Goal: Feedback & Contribution: Submit feedback/report problem

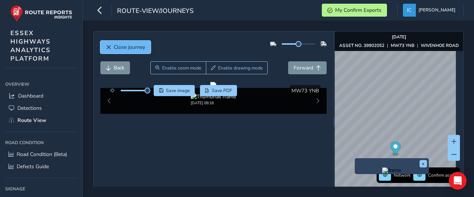
click at [147, 46] on button "Close journey" at bounding box center [125, 47] width 50 height 13
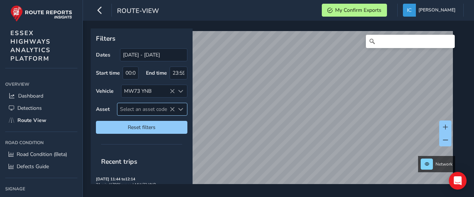
click at [140, 110] on span "Select an asset code" at bounding box center [145, 109] width 57 height 12
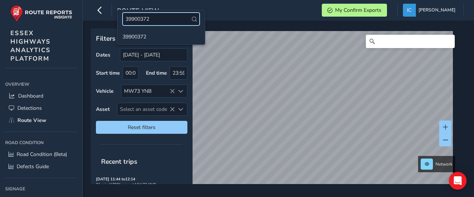
type input "39900372"
click at [142, 42] on ul "39900372" at bounding box center [160, 36] width 87 height 16
click at [142, 39] on li "39900372" at bounding box center [160, 36] width 87 height 11
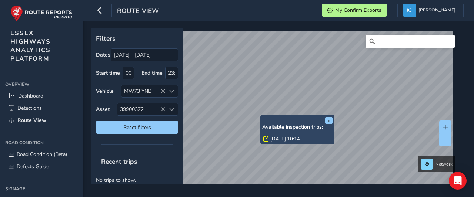
click at [280, 138] on link "[DATE] 10:14" at bounding box center [285, 139] width 30 height 7
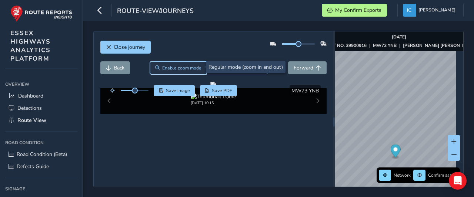
click at [177, 65] on span "Enable zoom mode" at bounding box center [181, 68] width 39 height 6
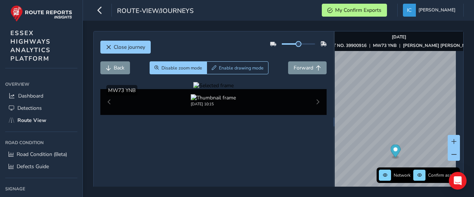
click at [193, 89] on div at bounding box center [213, 85] width 40 height 7
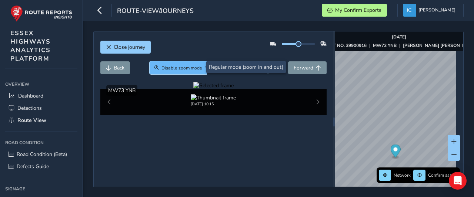
click at [197, 71] on button "Disable zoom mode" at bounding box center [178, 67] width 57 height 13
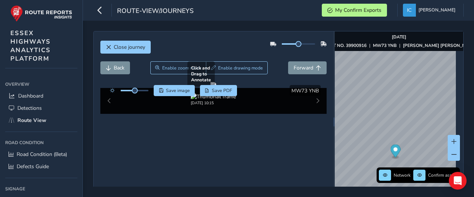
click at [210, 88] on div at bounding box center [213, 85] width 6 height 6
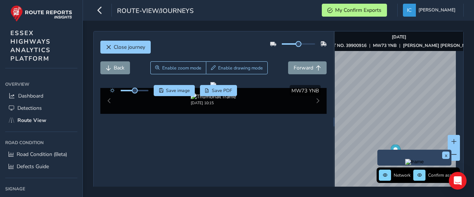
click at [405, 165] on img "Preview frame" at bounding box center [414, 162] width 19 height 6
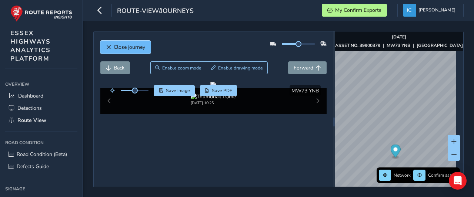
click at [126, 48] on span "Close journey" at bounding box center [129, 47] width 31 height 7
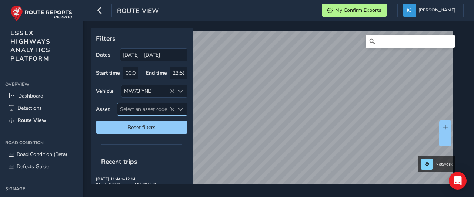
click at [131, 107] on span "Select an asset code" at bounding box center [145, 109] width 57 height 12
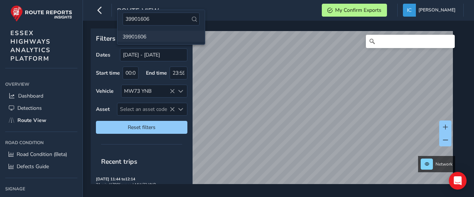
type input "39901606"
drag, startPoint x: 134, startPoint y: 37, endPoint x: 134, endPoint y: 42, distance: 4.8
click at [134, 39] on li "39901606" at bounding box center [160, 36] width 87 height 11
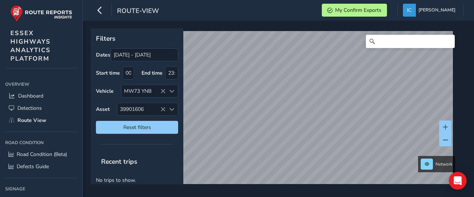
click at [218, 197] on div "Filters Dates [DATE] - [DATE] Start time 00:00 End time 23:59 Vehicle MW73 YNB …" at bounding box center [278, 109] width 391 height 177
click at [227, 197] on html "route-view My Confirm Exports [PERSON_NAME] Colour Scheme: Dark Dim Light Logou…" at bounding box center [237, 98] width 474 height 197
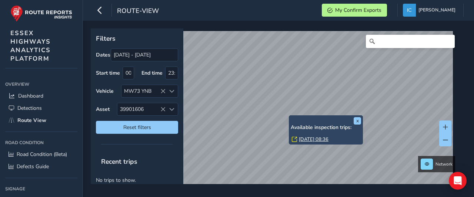
click at [289, 117] on div "x Available inspection trips: [DATE] 08:36" at bounding box center [326, 130] width 74 height 29
click at [315, 141] on link "[DATE] 08:36" at bounding box center [314, 139] width 30 height 7
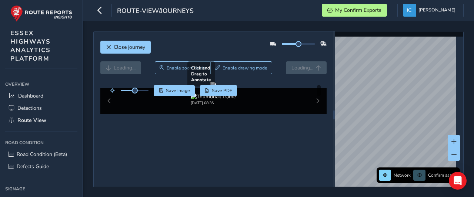
drag, startPoint x: 225, startPoint y: 154, endPoint x: 244, endPoint y: 154, distance: 18.5
click at [216, 88] on div at bounding box center [213, 85] width 6 height 6
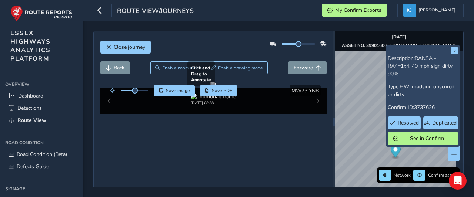
click at [210, 88] on div at bounding box center [213, 85] width 6 height 6
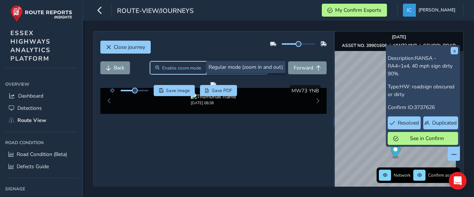
click at [166, 65] on button "Enable zoom mode" at bounding box center [178, 67] width 56 height 13
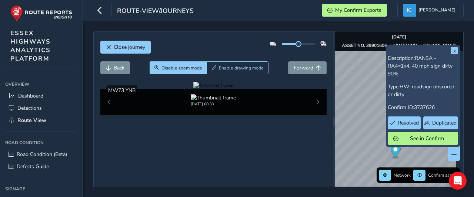
click at [193, 89] on div at bounding box center [213, 85] width 40 height 7
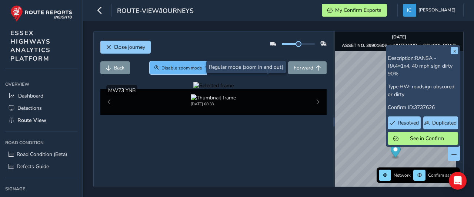
click at [167, 71] on button "Disable zoom mode" at bounding box center [178, 67] width 57 height 13
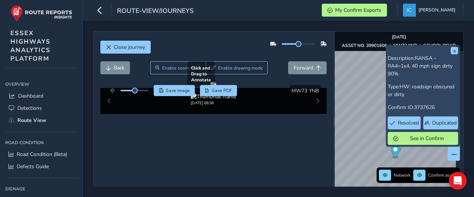
click at [210, 88] on div at bounding box center [213, 85] width 6 height 6
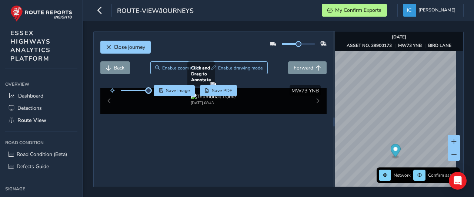
drag, startPoint x: 133, startPoint y: 91, endPoint x: 167, endPoint y: 97, distance: 35.2
click at [160, 96] on div "Click and Drag to Annotate [DATE] 08:43 Save image Save PDF Hide detections MW7…" at bounding box center [213, 98] width 227 height 32
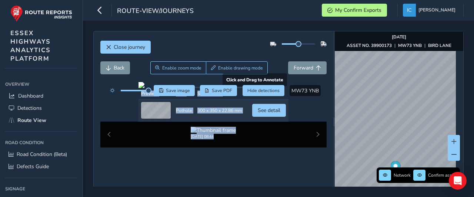
click at [184, 88] on div at bounding box center [213, 85] width 150 height 6
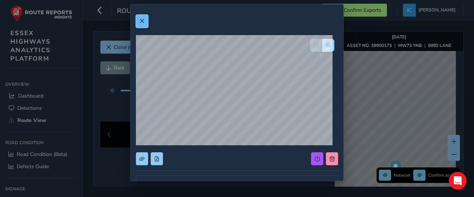
click at [141, 20] on span at bounding box center [141, 21] width 5 height 5
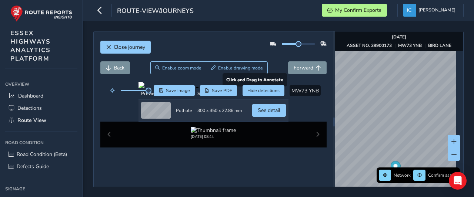
click at [152, 88] on div at bounding box center [213, 85] width 150 height 6
click at [219, 88] on div at bounding box center [213, 85] width 150 height 6
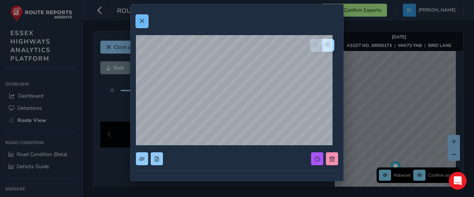
click at [140, 22] on span at bounding box center [141, 21] width 5 height 5
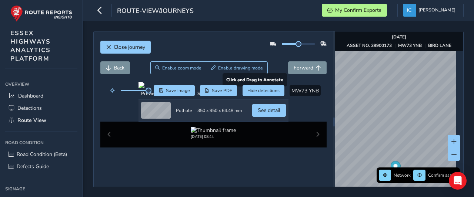
drag, startPoint x: 182, startPoint y: 172, endPoint x: 169, endPoint y: 167, distance: 13.7
click at [169, 88] on div at bounding box center [213, 85] width 150 height 6
click at [190, 88] on div at bounding box center [213, 85] width 150 height 6
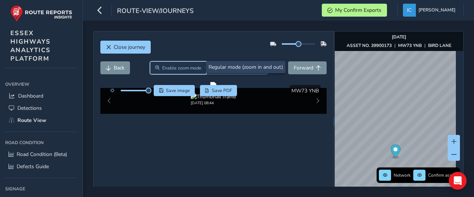
click at [168, 63] on button "Enable zoom mode" at bounding box center [178, 67] width 56 height 13
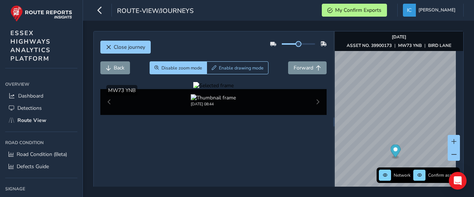
click at [219, 89] on div at bounding box center [213, 85] width 40 height 7
click at [201, 153] on img at bounding box center [346, 112] width 1066 height 600
click at [225, 89] on div at bounding box center [213, 85] width 40 height 7
click at [197, 160] on img at bounding box center [359, 85] width 1066 height 600
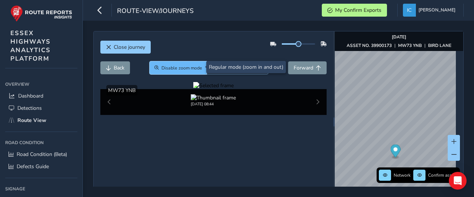
click at [186, 72] on button "Disable zoom mode" at bounding box center [178, 67] width 57 height 13
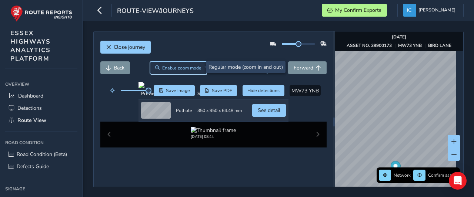
click at [177, 68] on span "Enable zoom mode" at bounding box center [181, 68] width 39 height 6
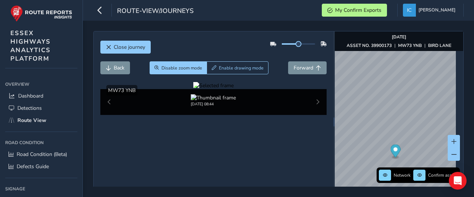
click at [210, 89] on div at bounding box center [213, 85] width 40 height 7
click at [184, 165] on img at bounding box center [410, 67] width 1066 height 600
click at [174, 74] on div "Back Disable zoom mode Enable drawing mode Forward" at bounding box center [213, 71] width 227 height 21
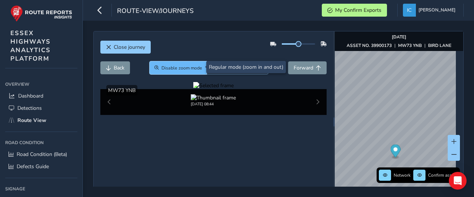
click at [174, 70] on button "Disable zoom mode" at bounding box center [178, 67] width 57 height 13
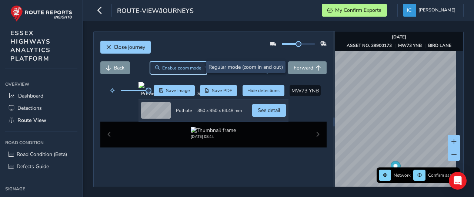
click at [189, 67] on span "Enable zoom mode" at bounding box center [181, 68] width 39 height 6
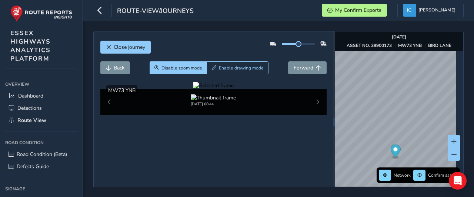
click at [212, 89] on div at bounding box center [213, 85] width 40 height 7
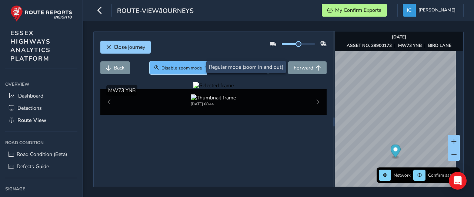
click at [188, 67] on span "Disable zoom mode" at bounding box center [181, 68] width 41 height 6
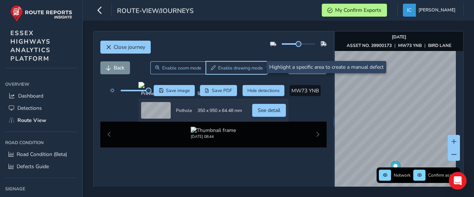
click at [221, 67] on span "Enable drawing mode" at bounding box center [240, 68] width 45 height 6
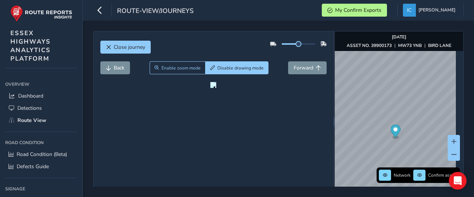
drag, startPoint x: 190, startPoint y: 158, endPoint x: 249, endPoint y: 197, distance: 69.8
click at [249, 197] on div "Close journey Back Enable zoom mode Disable drawing mode Forward Click and Drag…" at bounding box center [278, 109] width 391 height 177
click at [216, 88] on div at bounding box center [213, 85] width 6 height 6
click at [210, 88] on div at bounding box center [213, 85] width 6 height 6
drag, startPoint x: 187, startPoint y: 157, endPoint x: 261, endPoint y: 186, distance: 79.6
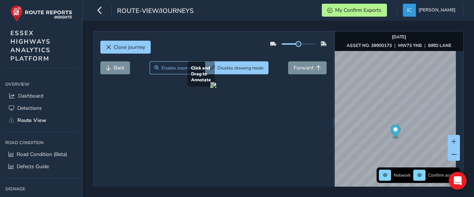
click at [216, 88] on div at bounding box center [213, 85] width 6 height 6
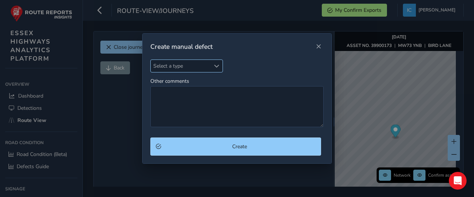
click at [171, 66] on span "Select a type" at bounding box center [181, 66] width 60 height 12
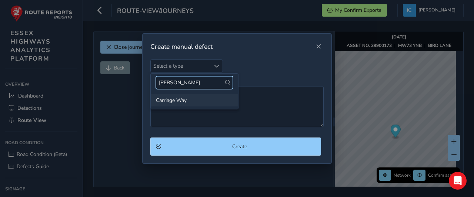
type input "[PERSON_NAME]"
click at [173, 103] on li "Carriage Way" at bounding box center [194, 100] width 87 height 12
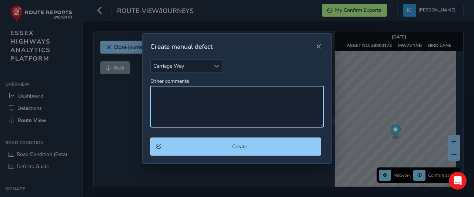
click at [156, 93] on textarea "Other comments" at bounding box center [236, 106] width 173 height 41
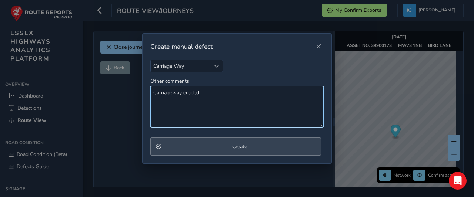
type textarea "Carriageway eroded"
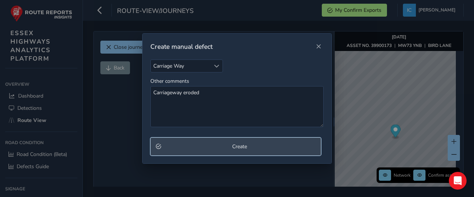
click at [242, 146] on span "Create" at bounding box center [240, 146] width 152 height 7
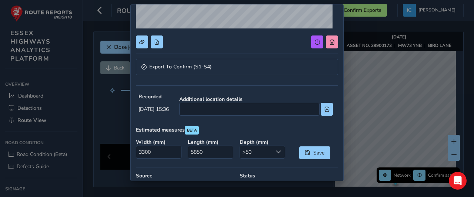
scroll to position [148, 0]
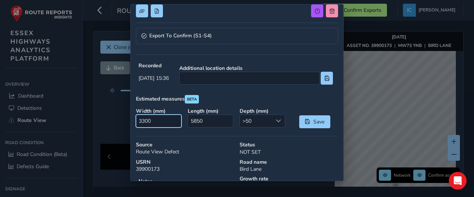
click at [159, 119] on input "3300" at bounding box center [159, 121] width 46 height 13
type input "300"
drag, startPoint x: 204, startPoint y: 119, endPoint x: 155, endPoint y: 117, distance: 49.7
click at [161, 118] on div "Width ( mm ) 300 Length ( mm ) 5850 Depth ( mm ) >50 >50 Save" at bounding box center [236, 118] width 207 height 26
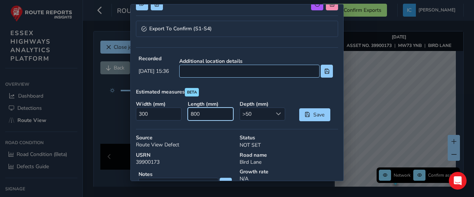
scroll to position [161, 0]
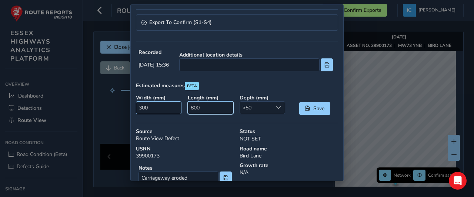
drag, startPoint x: 203, startPoint y: 105, endPoint x: 165, endPoint y: 110, distance: 38.5
click at [168, 110] on div "Width ( mm ) 300 Length ( mm ) 800 Depth ( mm ) >50 >50 Save" at bounding box center [236, 105] width 207 height 26
type input "500"
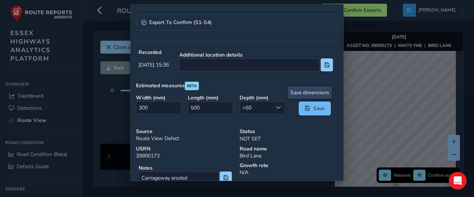
click at [313, 108] on span "Save" at bounding box center [319, 108] width 12 height 7
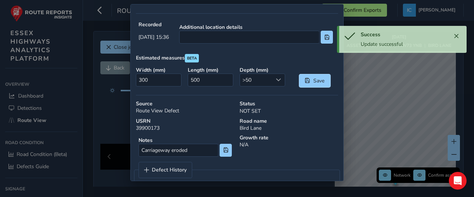
scroll to position [198, 0]
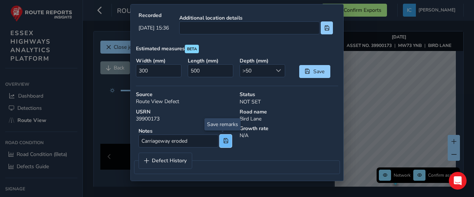
click at [223, 138] on span at bounding box center [225, 140] width 5 height 5
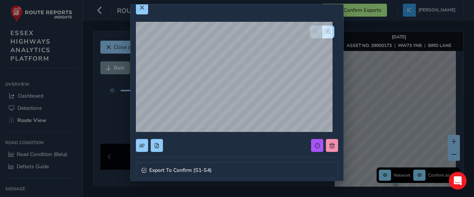
scroll to position [13, 0]
click at [182, 171] on span "Export To Confirm (S1-S4)" at bounding box center [180, 170] width 63 height 5
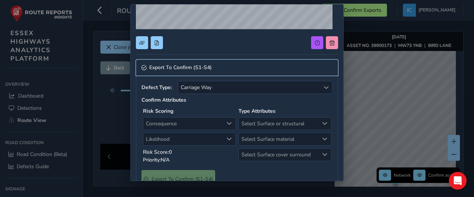
scroll to position [124, 0]
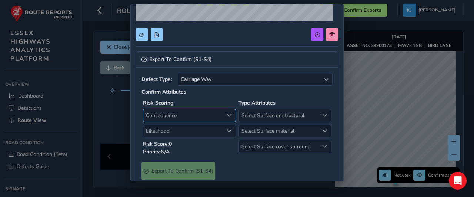
click at [167, 112] on span "Consequence" at bounding box center [183, 116] width 80 height 12
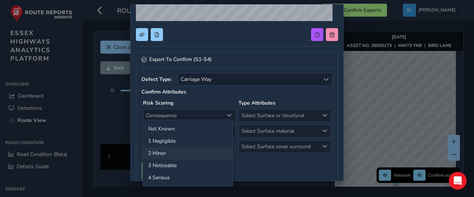
click at [160, 152] on li "2 Minor" at bounding box center [188, 153] width 90 height 12
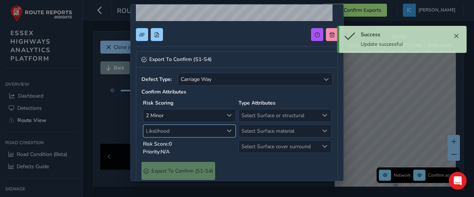
click at [160, 133] on span "Likelihood" at bounding box center [183, 131] width 80 height 12
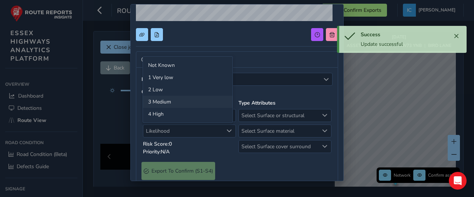
click at [158, 102] on li "3 Medium" at bounding box center [188, 102] width 90 height 12
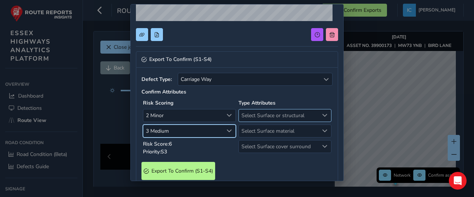
click at [265, 114] on span "Select Surface or structural" at bounding box center [279, 116] width 80 height 12
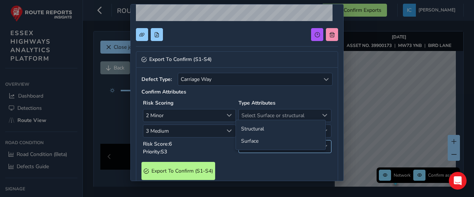
click at [254, 143] on li "Surface" at bounding box center [281, 141] width 90 height 12
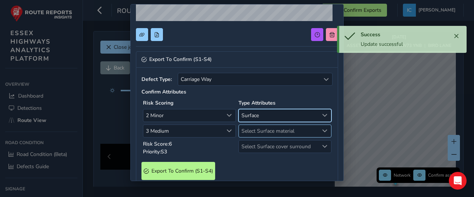
click at [253, 130] on span "Select Surface material" at bounding box center [279, 131] width 80 height 12
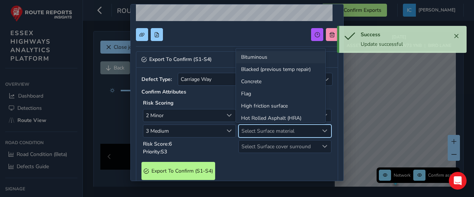
click at [254, 55] on li "Bituminous" at bounding box center [281, 57] width 90 height 12
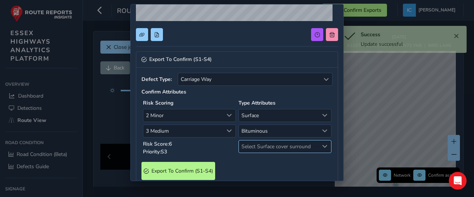
click at [255, 146] on span "Select Surface cover surround" at bounding box center [279, 147] width 80 height 12
click at [251, 158] on li "No" at bounding box center [281, 159] width 90 height 12
click at [224, 158] on div "Defect Type: Carriage Way Carriage Way Confirm Attributes Risk Scoring 2 Minor …" at bounding box center [237, 129] width 202 height 123
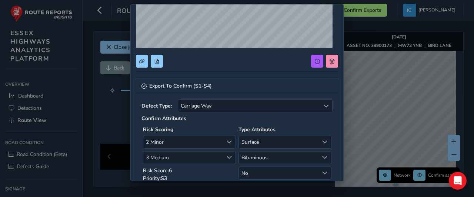
scroll to position [135, 0]
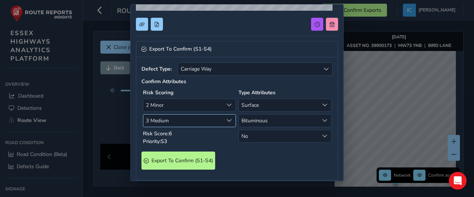
click at [170, 115] on span "3 Medium" at bounding box center [183, 121] width 80 height 12
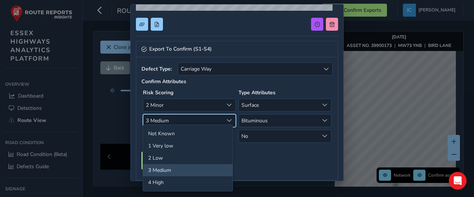
click at [170, 116] on span "3 Medium" at bounding box center [183, 121] width 80 height 12
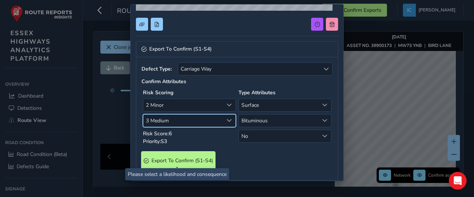
click at [183, 158] on span "Export To Confirm (S1-S4)" at bounding box center [181, 160] width 61 height 7
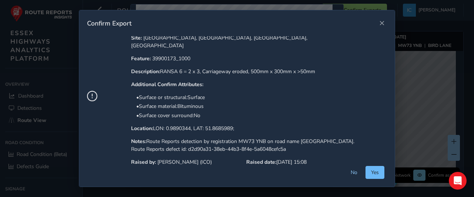
click at [377, 175] on span "Yes" at bounding box center [375, 172] width 8 height 7
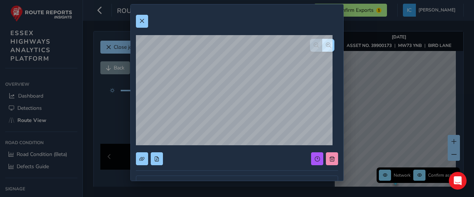
scroll to position [0, 0]
click at [144, 22] on span at bounding box center [141, 21] width 5 height 5
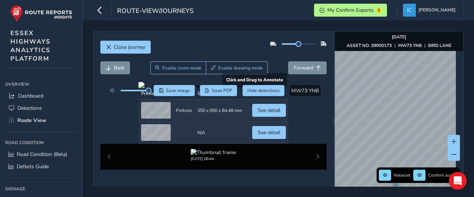
click at [164, 88] on div at bounding box center [213, 85] width 150 height 6
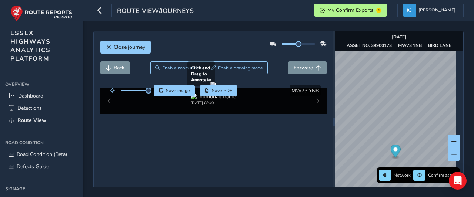
click at [210, 88] on div at bounding box center [213, 85] width 6 height 6
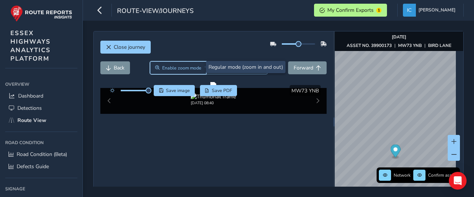
click at [169, 70] on span "Enable zoom mode" at bounding box center [181, 68] width 39 height 6
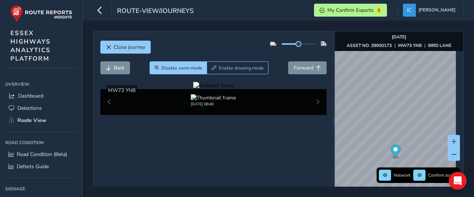
click at [193, 89] on div at bounding box center [213, 85] width 40 height 7
click at [203, 151] on img at bounding box center [339, 117] width 1066 height 600
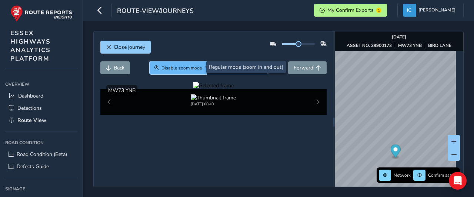
click at [176, 69] on span "Disable zoom mode" at bounding box center [181, 68] width 41 height 6
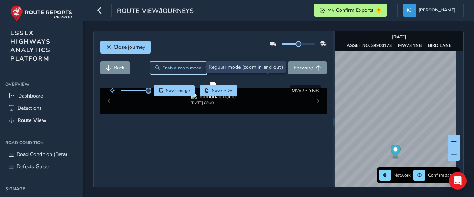
click at [177, 68] on span "Enable zoom mode" at bounding box center [181, 68] width 39 height 6
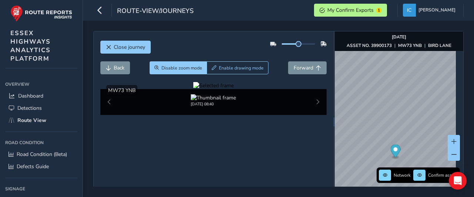
click at [195, 89] on div at bounding box center [213, 85] width 40 height 7
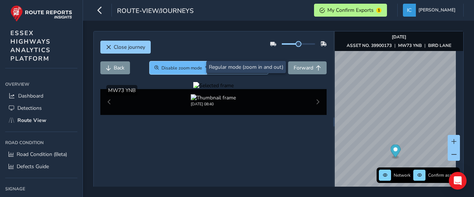
click at [167, 68] on span "Disable zoom mode" at bounding box center [181, 68] width 41 height 6
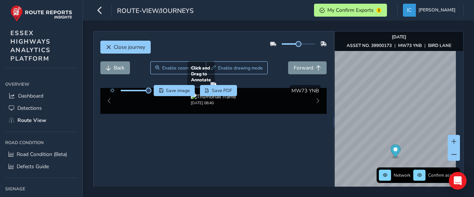
click at [210, 88] on div at bounding box center [213, 85] width 6 height 6
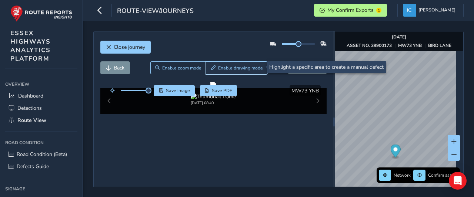
click at [220, 65] on span "Enable drawing mode" at bounding box center [240, 68] width 45 height 6
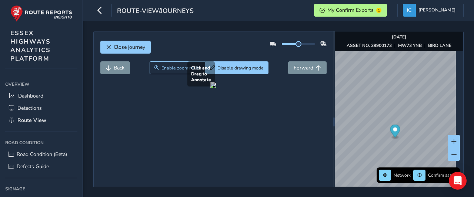
drag, startPoint x: 170, startPoint y: 146, endPoint x: 204, endPoint y: 185, distance: 51.4
click at [210, 88] on div at bounding box center [213, 85] width 6 height 6
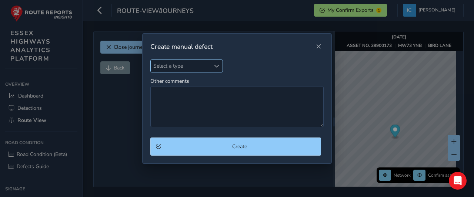
click at [171, 68] on span "Select a type" at bounding box center [181, 66] width 60 height 12
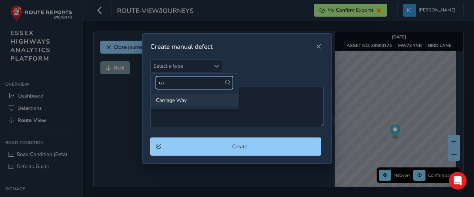
type input "ca"
click at [173, 99] on li "Carriage Way" at bounding box center [194, 100] width 87 height 12
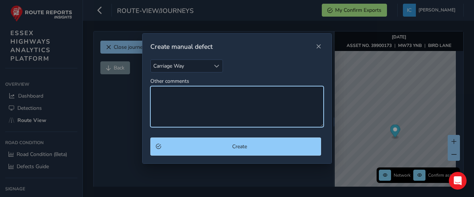
click at [161, 91] on textarea "Other comments" at bounding box center [236, 106] width 173 height 41
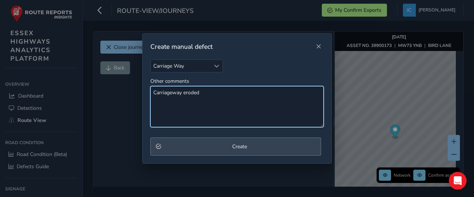
type textarea "Carriageway eroded"
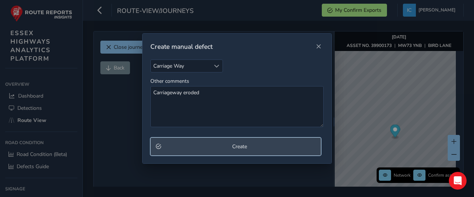
click at [271, 149] on span "Create" at bounding box center [240, 146] width 152 height 7
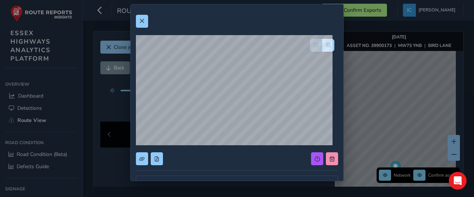
drag, startPoint x: 211, startPoint y: 21, endPoint x: 268, endPoint y: 33, distance: 58.2
click at [268, 33] on div "Export To Confirm (S1-S4) Recorded [DATE] 15:41 Additional location details Est…" at bounding box center [237, 194] width 202 height 369
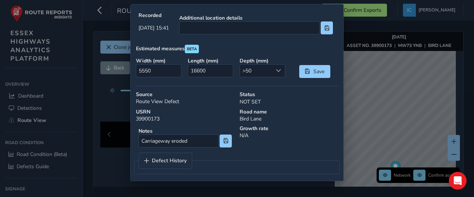
scroll to position [161, 0]
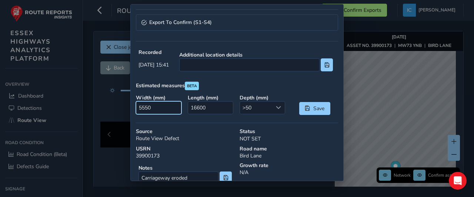
drag, startPoint x: 166, startPoint y: 109, endPoint x: 117, endPoint y: 109, distance: 48.1
click at [120, 109] on div "Export To Confirm (S1-S4) Recorded [DATE] 15:41 Additional location details Est…" at bounding box center [237, 98] width 474 height 197
type input "300"
drag, startPoint x: 210, startPoint y: 108, endPoint x: 146, endPoint y: 111, distance: 64.1
click at [148, 110] on div "Width ( mm ) 300 Length ( mm ) 16600 Depth ( mm ) >50 >50 Save" at bounding box center [236, 105] width 207 height 26
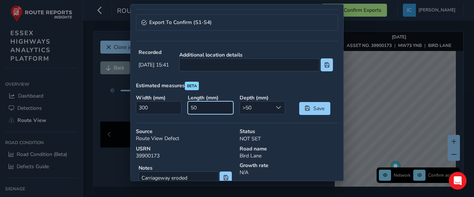
type input "500"
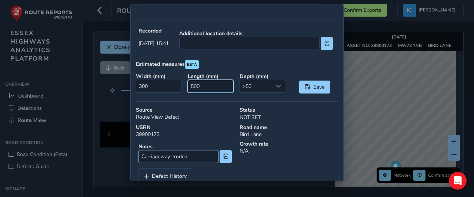
scroll to position [198, 0]
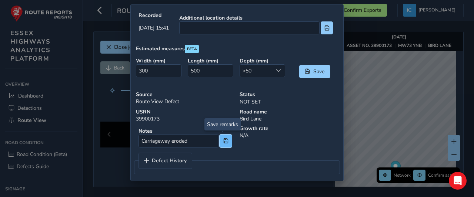
click at [224, 141] on span at bounding box center [225, 140] width 5 height 5
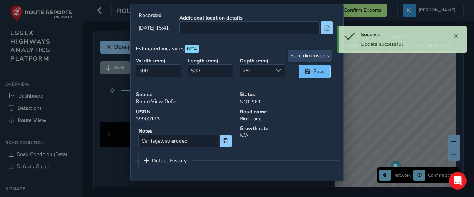
click at [305, 72] on span "Save" at bounding box center [307, 71] width 5 height 5
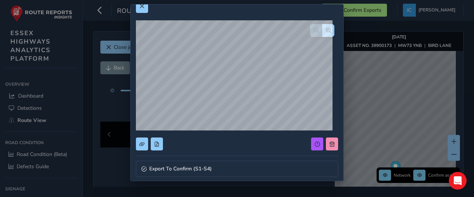
scroll to position [13, 0]
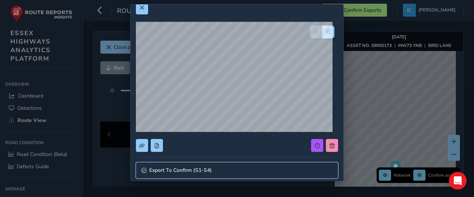
click at [190, 169] on span "Export To Confirm (S1-S4)" at bounding box center [180, 170] width 63 height 5
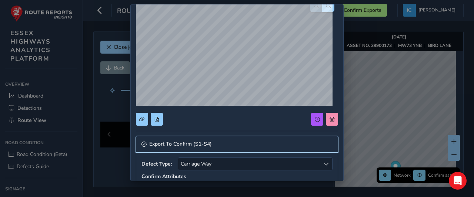
scroll to position [124, 0]
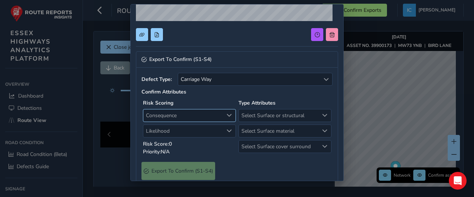
click at [171, 113] on span "Consequence" at bounding box center [183, 116] width 80 height 12
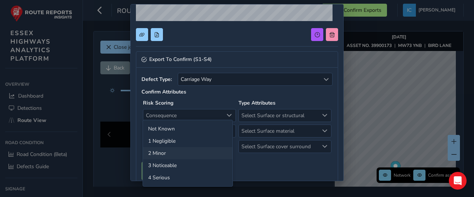
click at [161, 151] on li "2 Minor" at bounding box center [188, 153] width 90 height 12
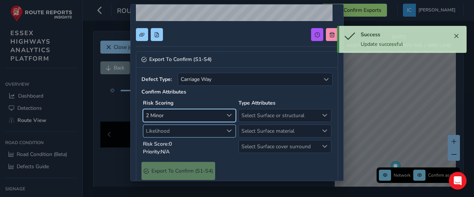
click at [156, 133] on span "Likelihood" at bounding box center [183, 131] width 80 height 12
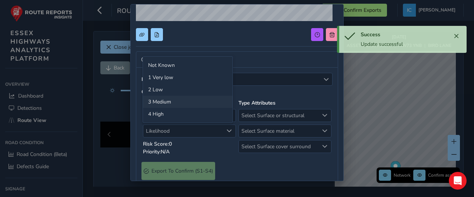
click at [166, 104] on li "3 Medium" at bounding box center [188, 102] width 90 height 12
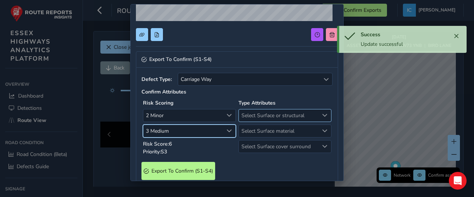
click at [257, 111] on span "Select Surface or structural" at bounding box center [279, 116] width 80 height 12
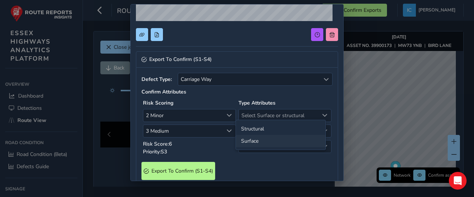
click at [254, 137] on li "Surface" at bounding box center [281, 141] width 90 height 12
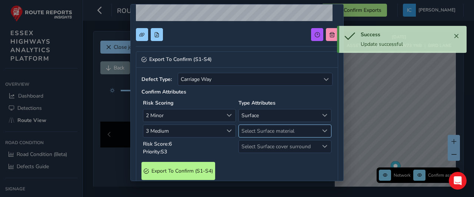
click at [253, 130] on span "Select Surface material" at bounding box center [279, 131] width 80 height 12
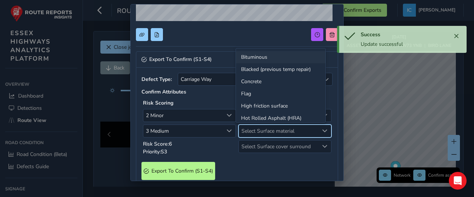
click at [249, 57] on li "Bituminous" at bounding box center [281, 57] width 90 height 12
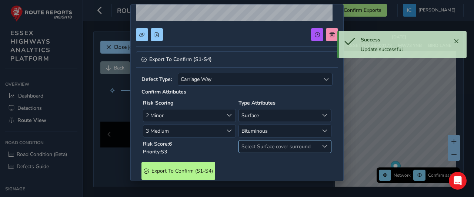
click at [254, 142] on span "Select Surface cover surround" at bounding box center [279, 147] width 80 height 12
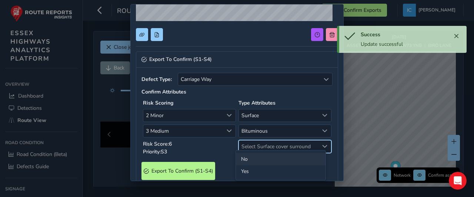
click at [251, 157] on li "No" at bounding box center [281, 159] width 90 height 12
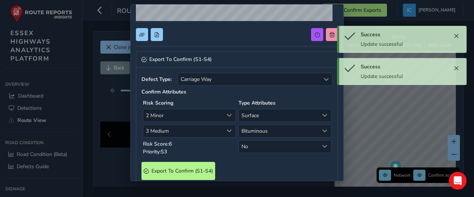
click at [227, 162] on div "Export To Confirm (S1-S4)" at bounding box center [236, 171] width 191 height 18
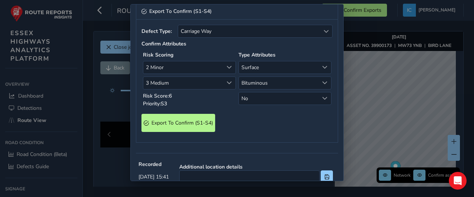
scroll to position [172, 0]
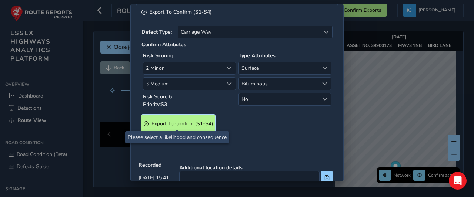
click at [196, 123] on span "Export To Confirm (S1-S4)" at bounding box center [181, 123] width 61 height 7
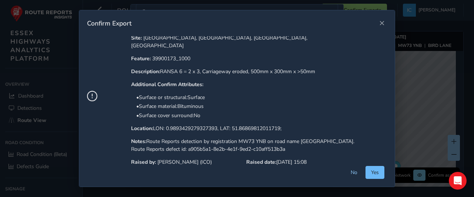
click at [368, 174] on button "Yes" at bounding box center [374, 172] width 19 height 13
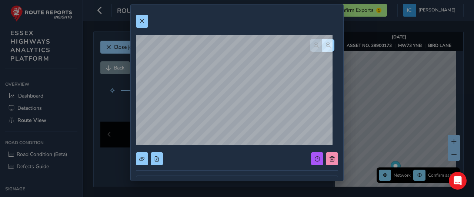
scroll to position [0, 0]
click at [140, 25] on button at bounding box center [142, 21] width 12 height 13
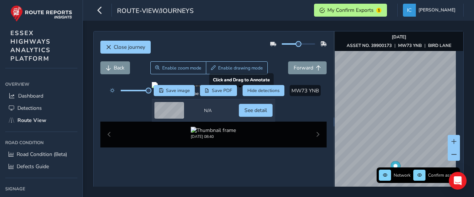
click at [162, 88] on div at bounding box center [213, 85] width 123 height 6
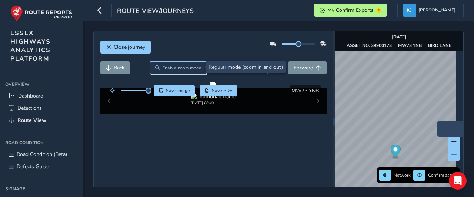
click at [170, 70] on span "Enable zoom mode" at bounding box center [181, 68] width 39 height 6
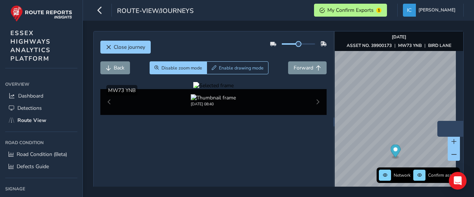
click at [193, 89] on div at bounding box center [213, 85] width 40 height 7
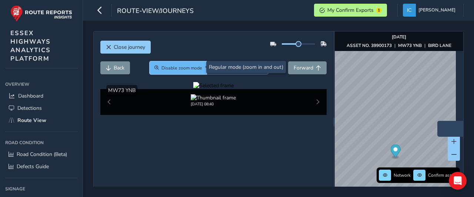
click at [194, 69] on span "Disable zoom mode" at bounding box center [181, 68] width 41 height 6
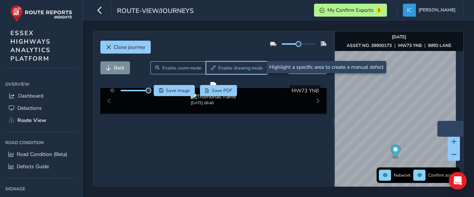
click at [221, 68] on span "Enable drawing mode" at bounding box center [240, 68] width 45 height 6
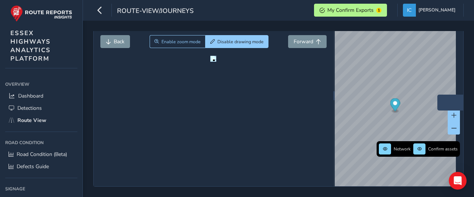
scroll to position [32, 0]
drag, startPoint x: 168, startPoint y: 139, endPoint x: 214, endPoint y: 147, distance: 46.5
click at [214, 62] on div at bounding box center [213, 59] width 6 height 6
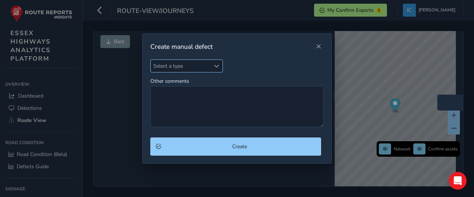
click at [166, 66] on span "Select a type" at bounding box center [181, 66] width 60 height 12
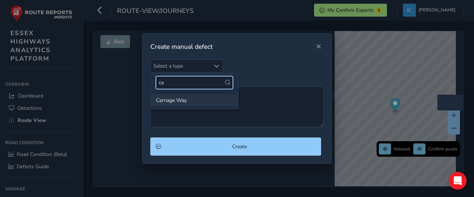
type input "ca"
click at [169, 100] on li "Carriage Way" at bounding box center [194, 100] width 87 height 12
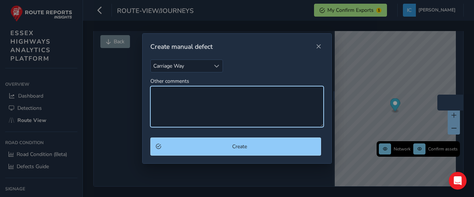
click at [159, 90] on textarea "Other comments" at bounding box center [236, 106] width 173 height 41
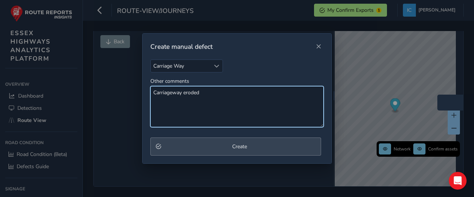
type textarea "Carriageway eroded"
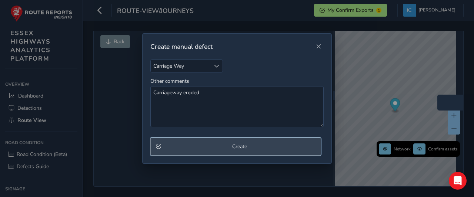
click at [198, 149] on span "Create" at bounding box center [240, 146] width 152 height 7
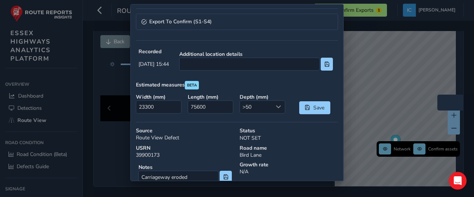
scroll to position [198, 0]
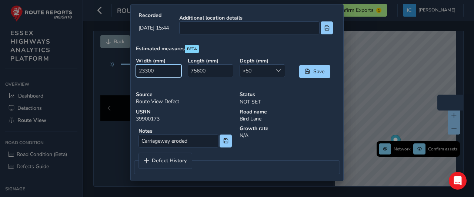
drag, startPoint x: 165, startPoint y: 66, endPoint x: 108, endPoint y: 68, distance: 57.0
click at [108, 68] on div "Export To Confirm (S1-S4) Recorded [DATE] 15:44 Additional location details Est…" at bounding box center [237, 98] width 474 height 197
type input "300"
drag, startPoint x: 208, startPoint y: 70, endPoint x: 156, endPoint y: 72, distance: 51.9
click at [157, 72] on div "Width ( mm ) 300 Length ( mm ) 75600 Depth ( mm ) >50 >50 Save" at bounding box center [236, 68] width 207 height 26
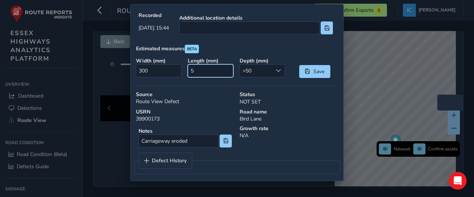
type input "0"
type input "600"
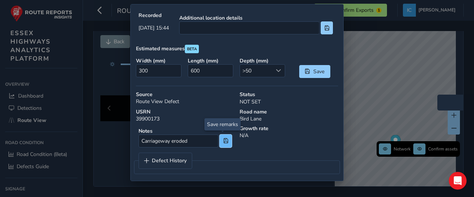
click at [223, 140] on span at bounding box center [225, 140] width 5 height 5
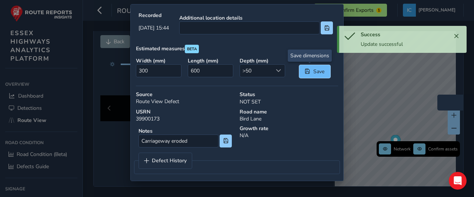
click at [305, 71] on span "Save" at bounding box center [307, 71] width 5 height 5
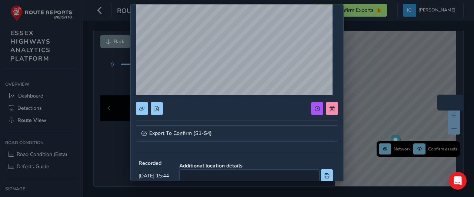
scroll to position [50, 0]
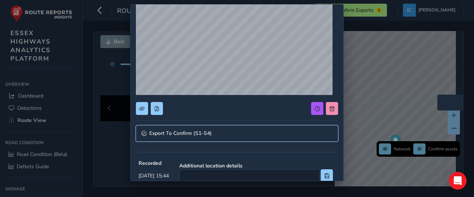
click at [184, 131] on span "Export To Confirm (S1-S4)" at bounding box center [180, 133] width 63 height 5
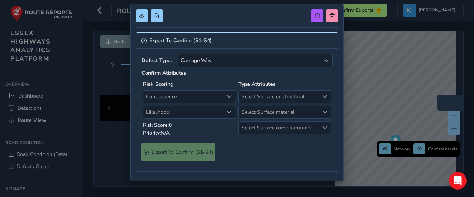
scroll to position [161, 0]
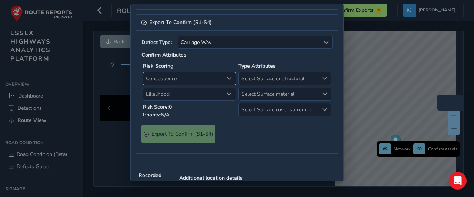
click at [159, 77] on span "Consequence" at bounding box center [183, 79] width 80 height 12
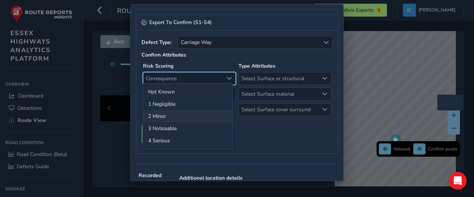
click at [158, 113] on li "2 Minor" at bounding box center [188, 116] width 90 height 12
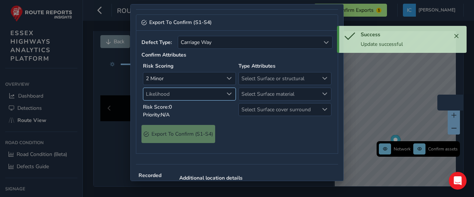
click at [161, 94] on span "Likelihood" at bounding box center [183, 94] width 80 height 12
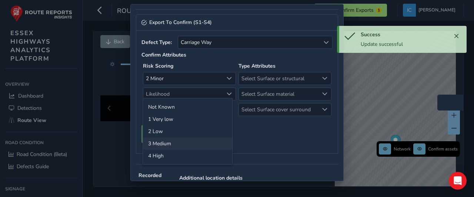
click at [162, 141] on li "3 Medium" at bounding box center [188, 144] width 90 height 12
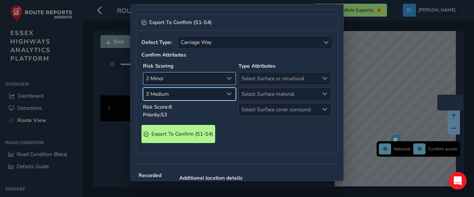
click at [163, 76] on span "2 Minor" at bounding box center [183, 79] width 80 height 12
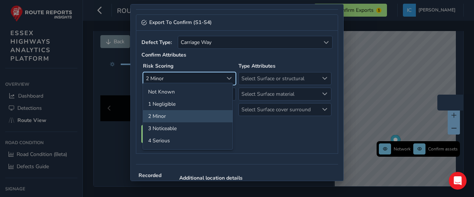
click at [163, 76] on span "2 Minor" at bounding box center [183, 79] width 80 height 12
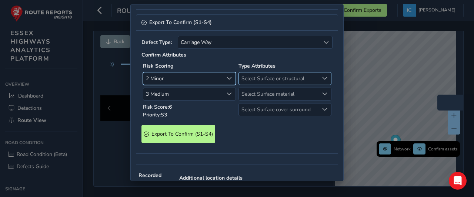
click at [254, 80] on span "Select Surface or structural" at bounding box center [279, 79] width 80 height 12
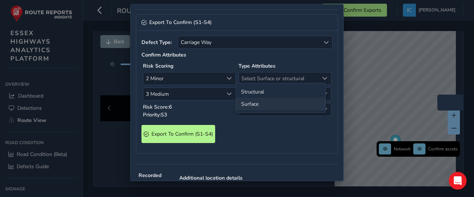
click at [250, 102] on li "Surface" at bounding box center [281, 104] width 90 height 12
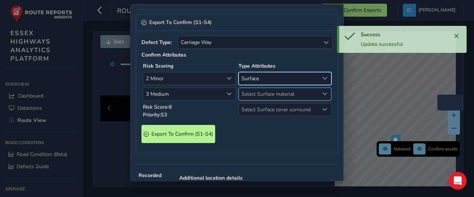
click at [249, 90] on span "Select Surface material" at bounding box center [279, 94] width 80 height 12
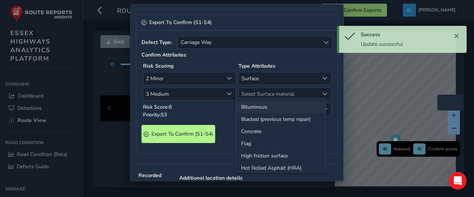
click at [252, 105] on li "Bituminous" at bounding box center [281, 107] width 90 height 12
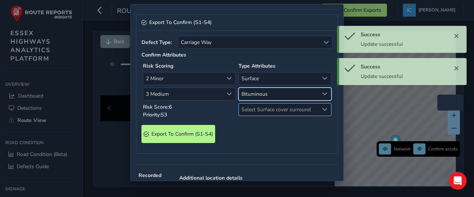
click at [252, 108] on span "Select Surface cover surround" at bounding box center [279, 110] width 80 height 12
click at [247, 123] on li "No" at bounding box center [281, 122] width 90 height 12
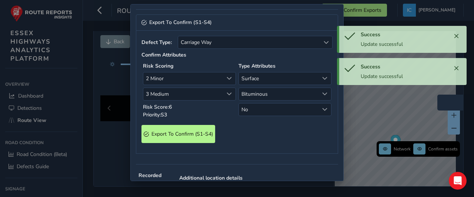
click at [226, 129] on div "Export To Confirm (S1-S4)" at bounding box center [236, 134] width 191 height 18
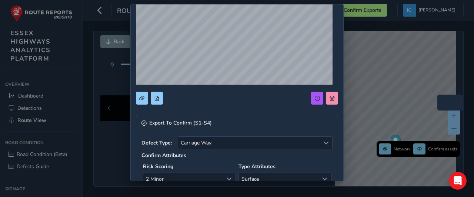
scroll to position [172, 0]
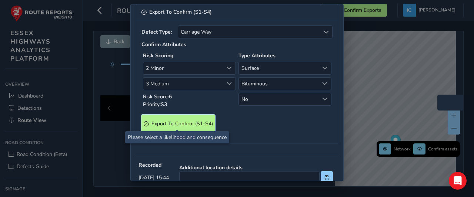
click at [198, 123] on span "Export To Confirm (S1-S4)" at bounding box center [181, 123] width 61 height 7
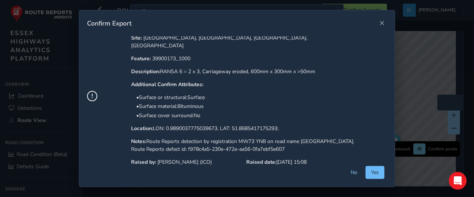
click at [384, 174] on button "Yes" at bounding box center [374, 172] width 19 height 13
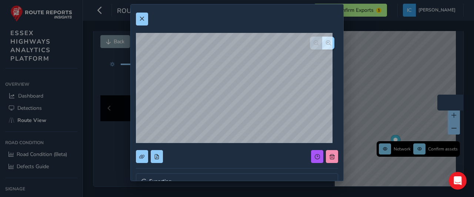
scroll to position [0, 0]
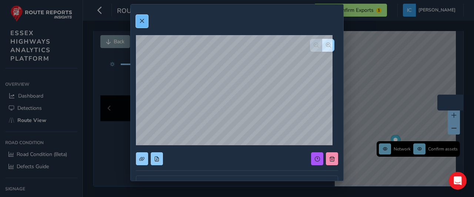
click at [144, 22] on span at bounding box center [141, 21] width 5 height 5
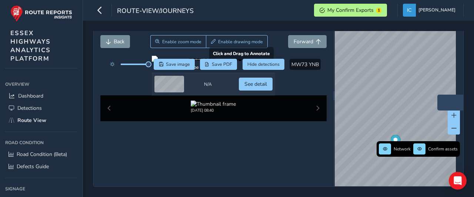
click at [164, 62] on div at bounding box center [213, 59] width 123 height 6
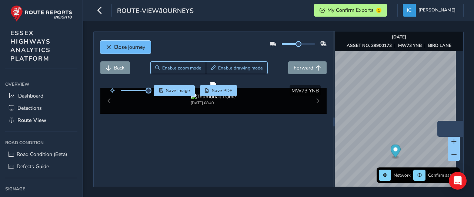
click at [133, 47] on span "Close journey" at bounding box center [129, 47] width 31 height 7
